Goal: Task Accomplishment & Management: Use online tool/utility

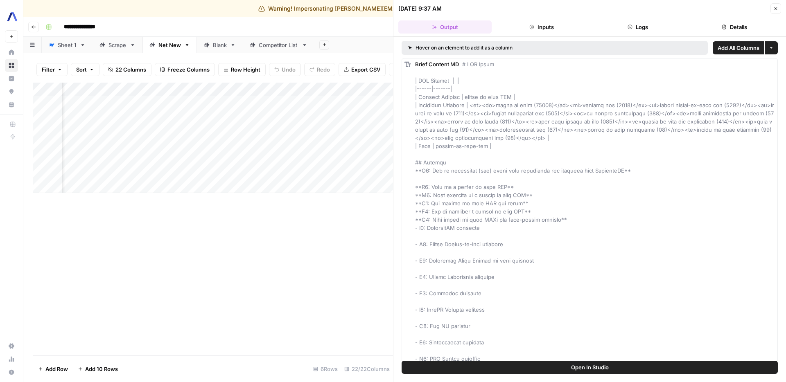
scroll to position [0, 374]
click at [777, 8] on icon "button" at bounding box center [775, 8] width 5 height 5
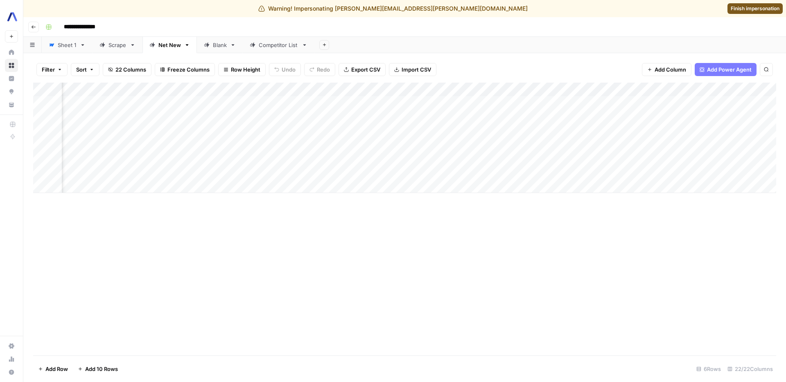
click at [232, 144] on div "Add Column" at bounding box center [404, 138] width 743 height 110
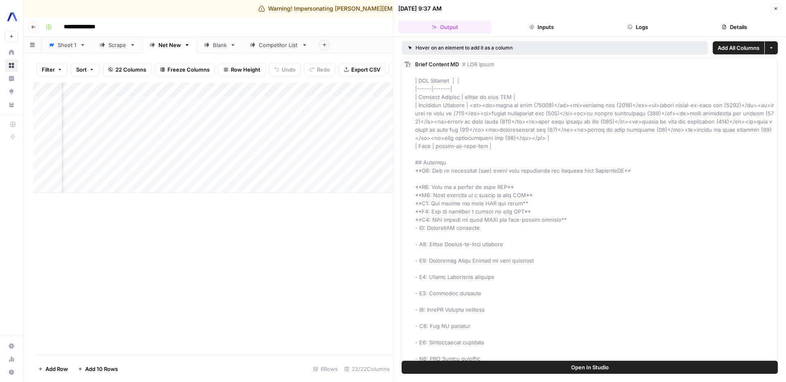
click at [209, 87] on div "Add Column" at bounding box center [213, 138] width 360 height 110
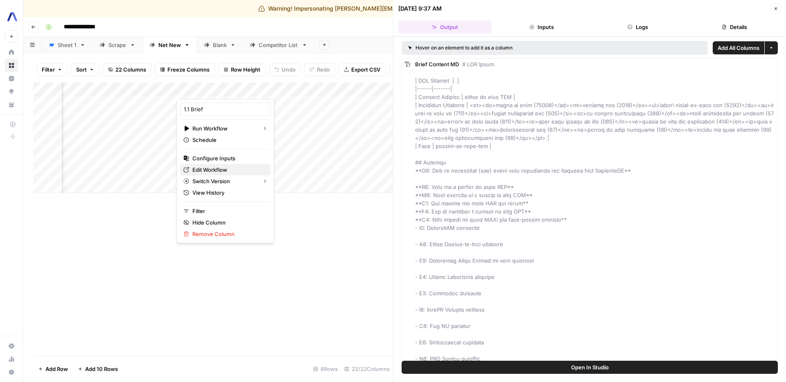
click at [212, 171] on span "Edit Workflow" at bounding box center [228, 170] width 72 height 8
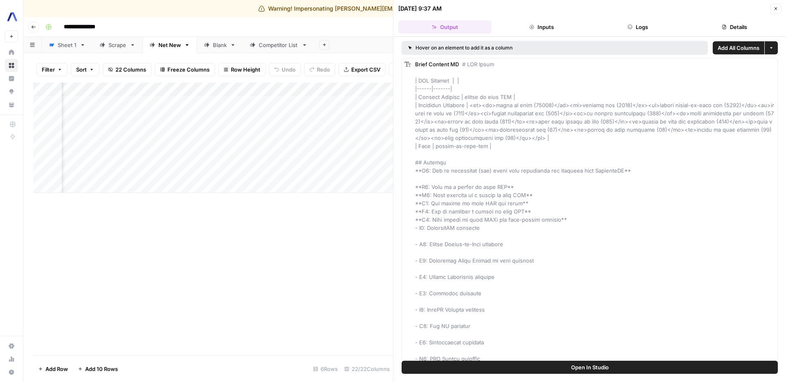
scroll to position [0, 465]
click at [212, 116] on div "Add Column" at bounding box center [213, 138] width 360 height 110
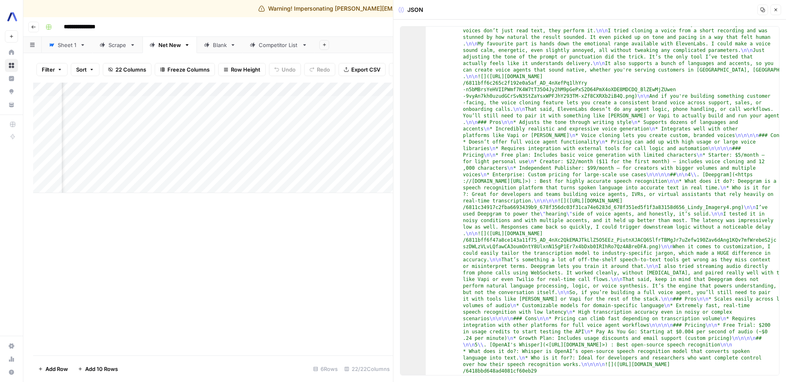
scroll to position [162, 0]
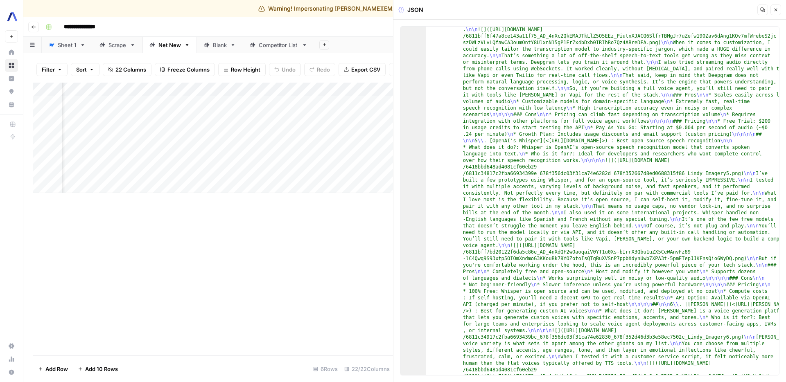
click at [772, 9] on button "Close" at bounding box center [775, 10] width 11 height 11
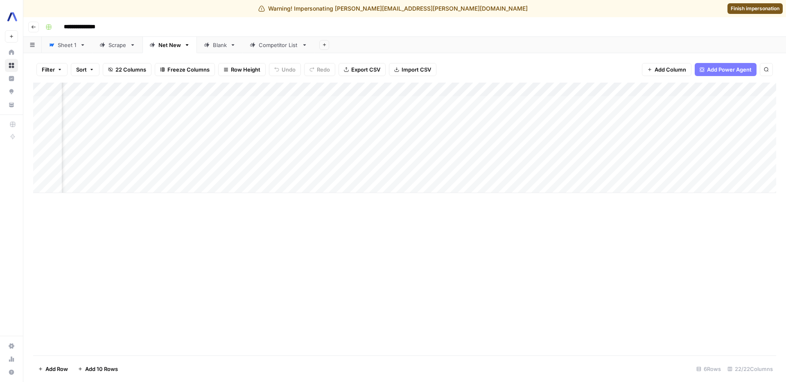
click at [298, 291] on div "Add Column" at bounding box center [404, 219] width 743 height 273
click at [297, 116] on div "Add Column" at bounding box center [404, 138] width 743 height 110
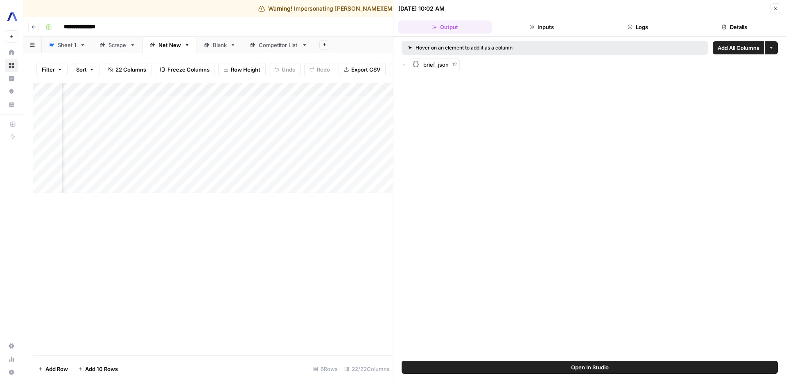
click at [277, 91] on div "Add Column" at bounding box center [213, 138] width 360 height 110
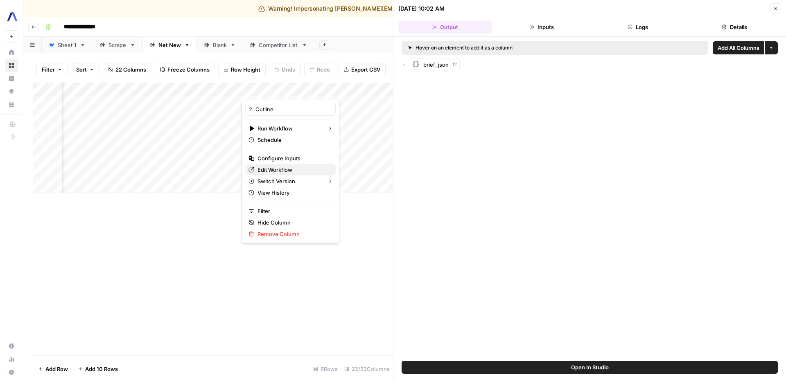
click at [277, 171] on span "Edit Workflow" at bounding box center [293, 170] width 72 height 8
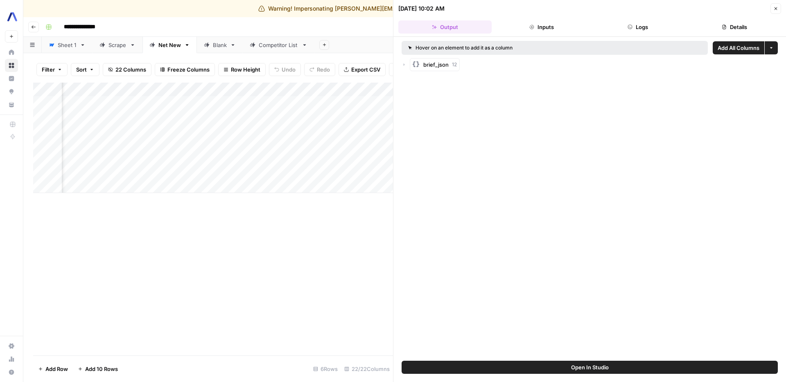
scroll to position [0, 686]
click at [225, 116] on div "Add Column" at bounding box center [213, 138] width 360 height 110
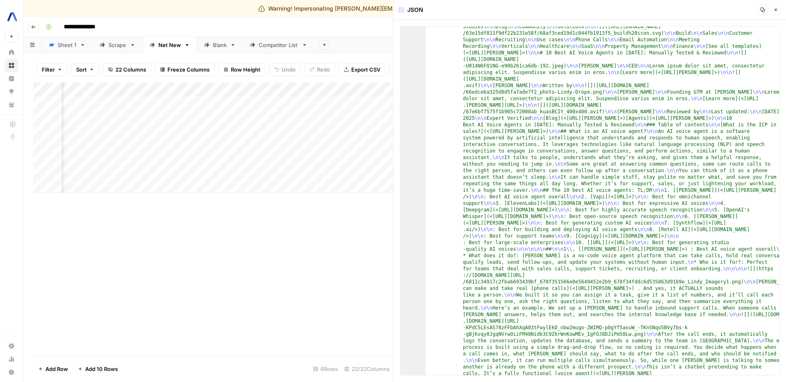
scroll to position [14, 0]
click at [776, 9] on icon "button" at bounding box center [775, 9] width 5 height 5
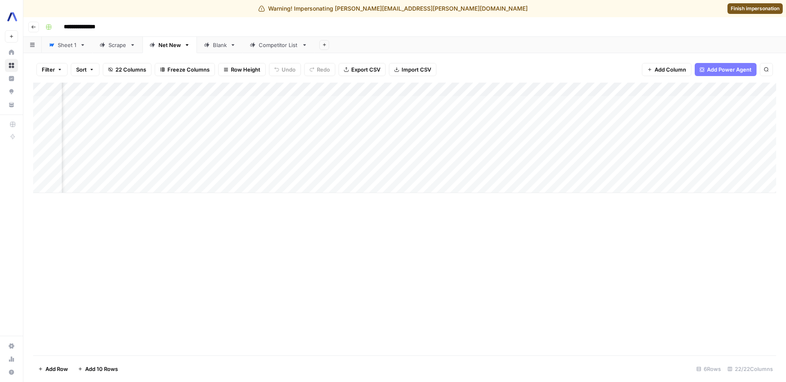
click at [225, 143] on div "Add Column" at bounding box center [404, 138] width 743 height 110
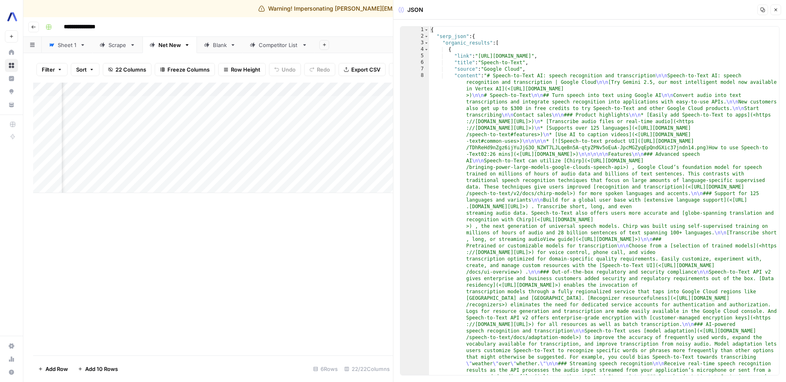
click at [224, 130] on div "Add Column" at bounding box center [213, 138] width 360 height 110
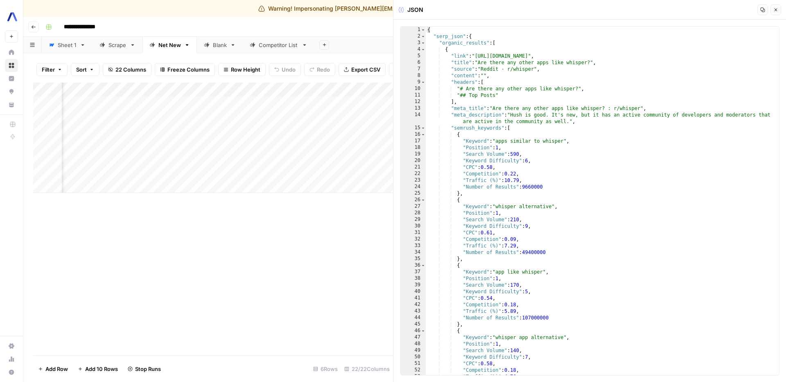
scroll to position [0, 452]
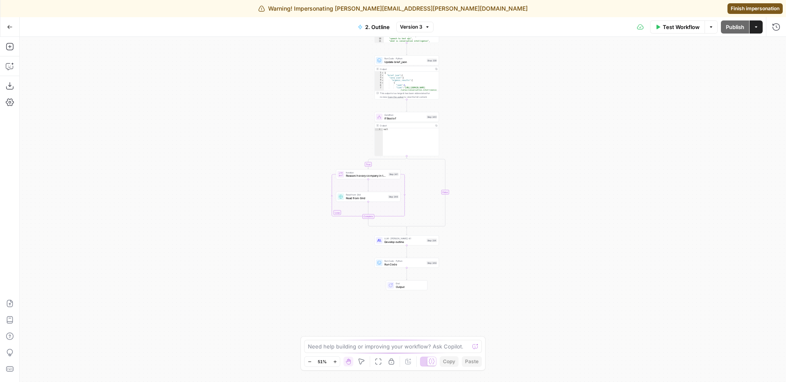
drag, startPoint x: 283, startPoint y: 195, endPoint x: 283, endPoint y: 188, distance: 6.5
click at [283, 188] on div "true false Workflow Set Inputs Inputs LLM · Gemini 2.5 Pro Extract user content…" at bounding box center [403, 209] width 766 height 345
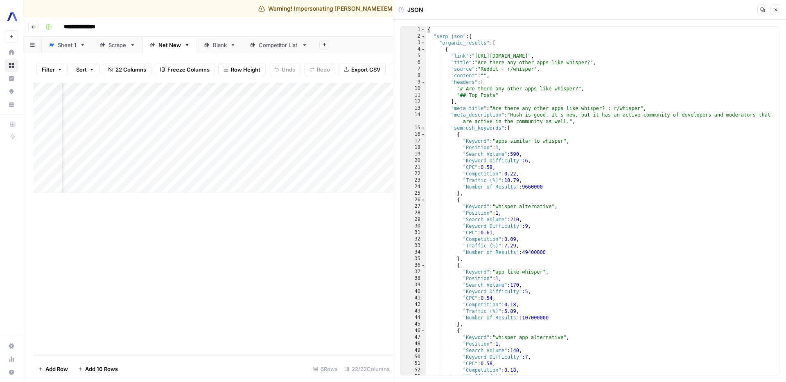
scroll to position [0, 214]
click at [777, 9] on icon "button" at bounding box center [775, 9] width 5 height 5
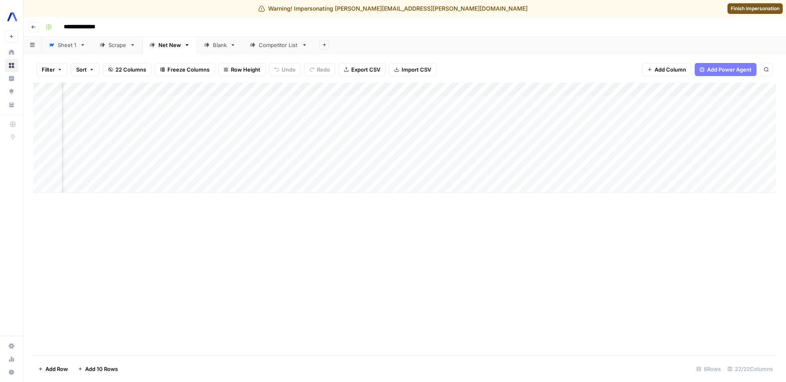
scroll to position [0, 480]
click at [289, 308] on div "Add Column" at bounding box center [404, 219] width 743 height 273
click at [245, 264] on div "Add Column" at bounding box center [404, 219] width 743 height 273
click at [209, 259] on div "Add Column" at bounding box center [404, 219] width 743 height 273
click at [184, 91] on div "Add Column" at bounding box center [404, 138] width 743 height 110
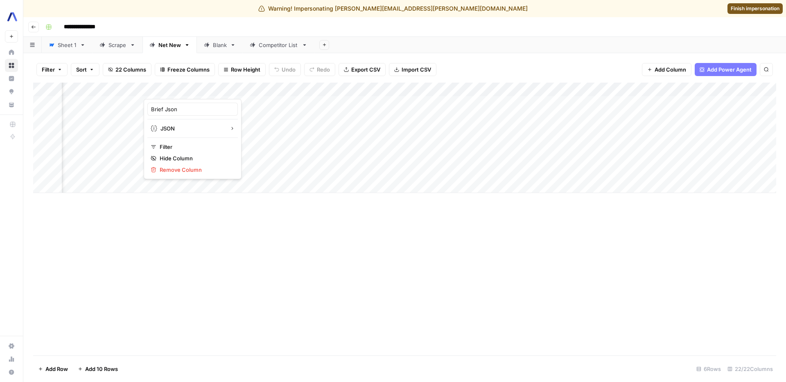
click at [110, 86] on div "Add Column" at bounding box center [404, 138] width 743 height 110
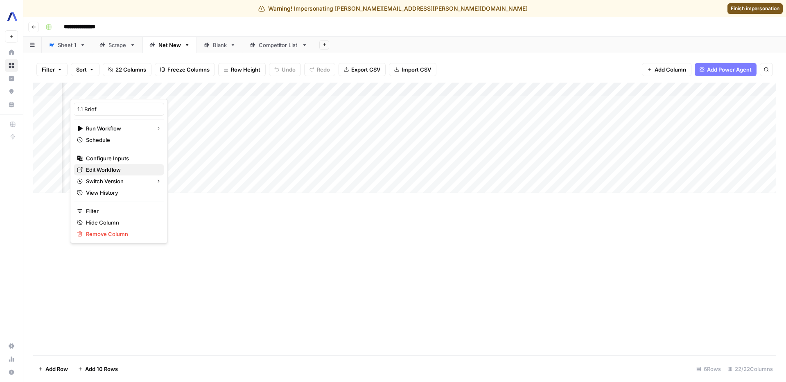
click at [108, 170] on span "Edit Workflow" at bounding box center [122, 170] width 72 height 8
